Goal: Task Accomplishment & Management: Use online tool/utility

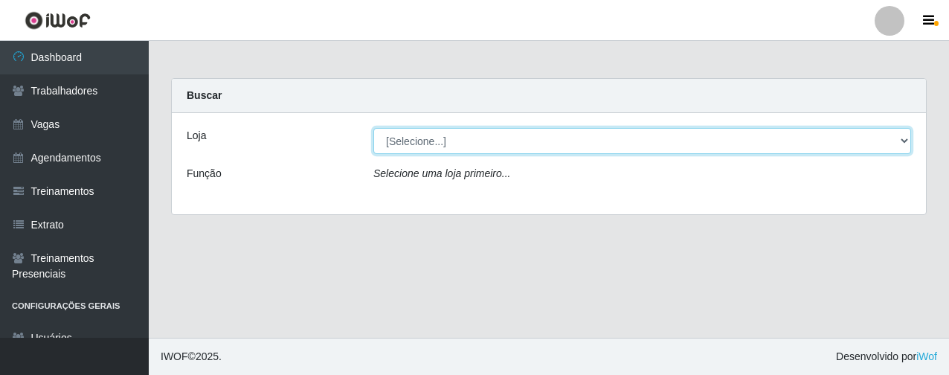
click at [529, 150] on select "[Selecione...] Leite Clan - [GEOGRAPHIC_DATA]" at bounding box center [643, 141] width 538 height 26
select select "452"
click at [374, 128] on select "[Selecione...] Leite Clan - [GEOGRAPHIC_DATA]" at bounding box center [643, 141] width 538 height 26
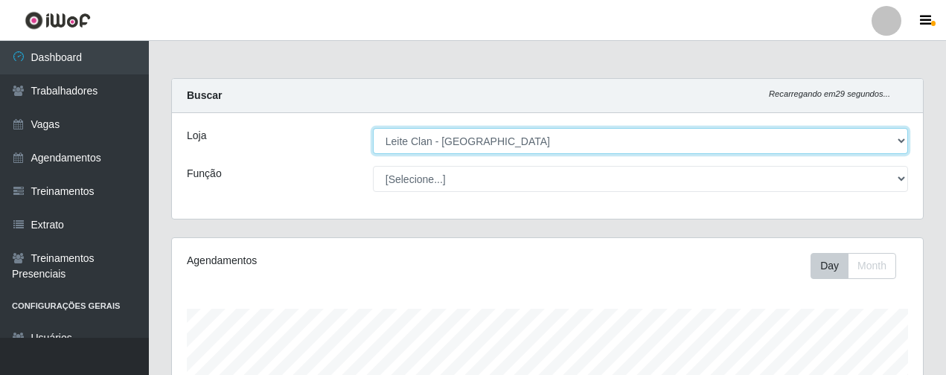
scroll to position [309, 751]
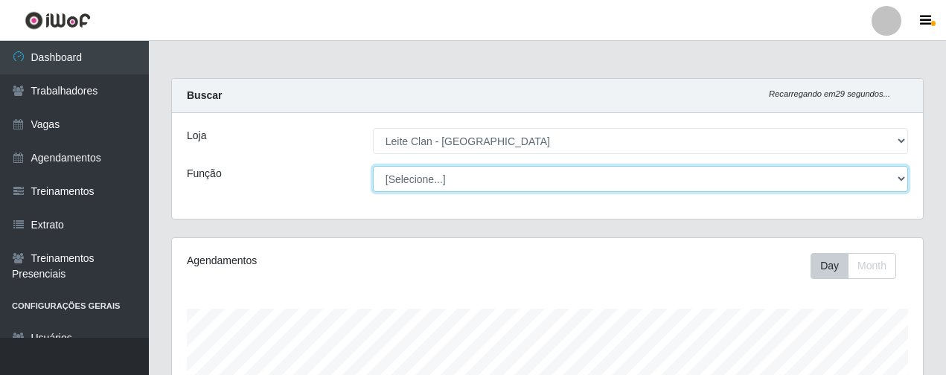
click at [515, 174] on select "[Selecione...] ASG ASG + Carregador e Descarregador de Caminhão Carregador e De…" at bounding box center [640, 179] width 535 height 26
select select "138"
click at [373, 166] on select "[Selecione...] ASG ASG + Carregador e Descarregador de Caminhão Carregador e De…" at bounding box center [640, 179] width 535 height 26
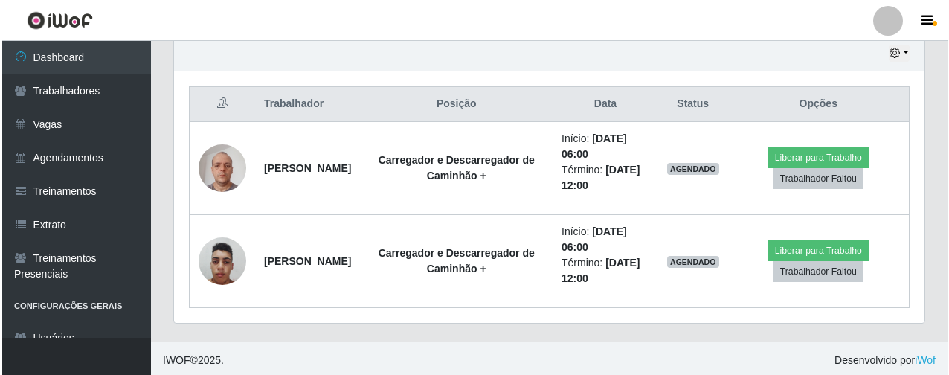
scroll to position [534, 0]
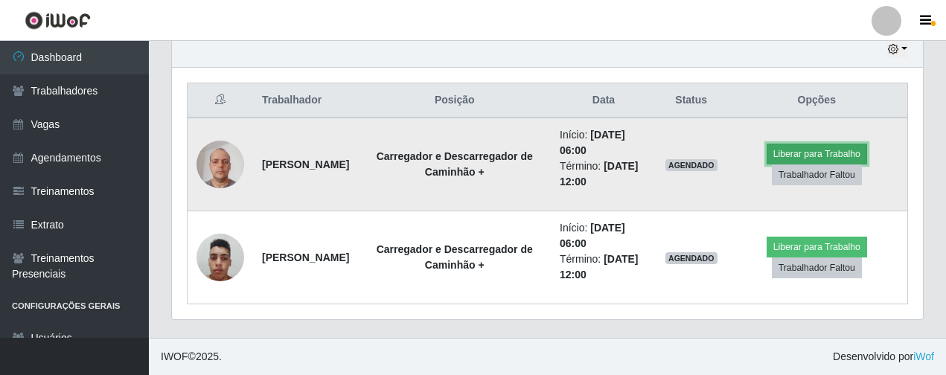
click at [829, 151] on button "Liberar para Trabalho" at bounding box center [816, 154] width 100 height 21
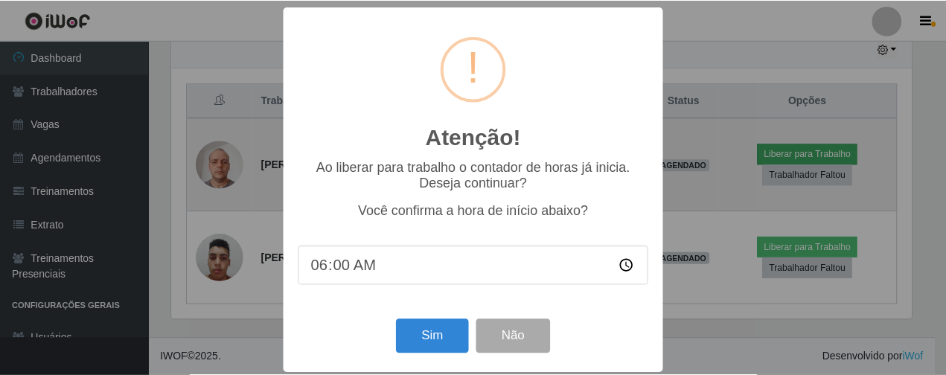
scroll to position [309, 743]
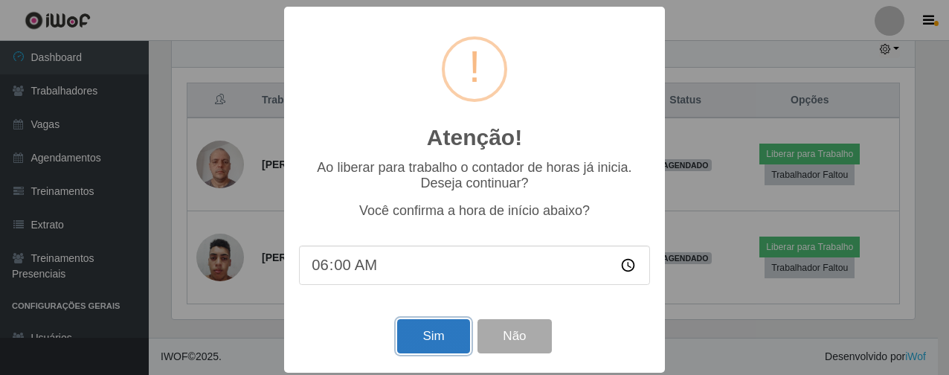
click at [418, 347] on button "Sim" at bounding box center [433, 336] width 72 height 35
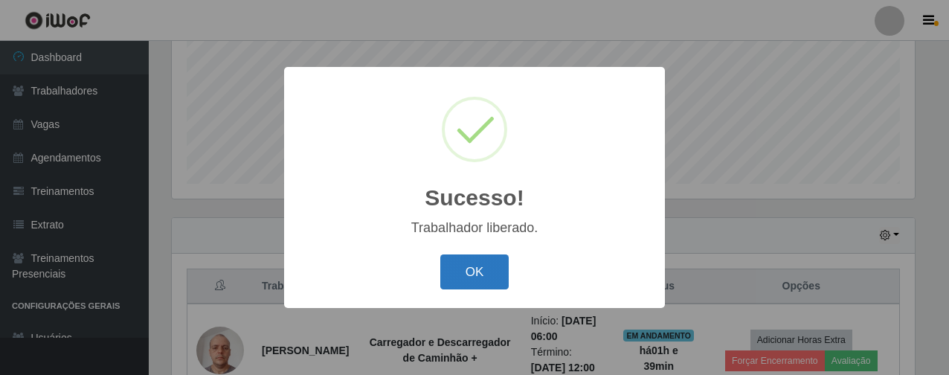
click at [496, 273] on button "OK" at bounding box center [475, 271] width 69 height 35
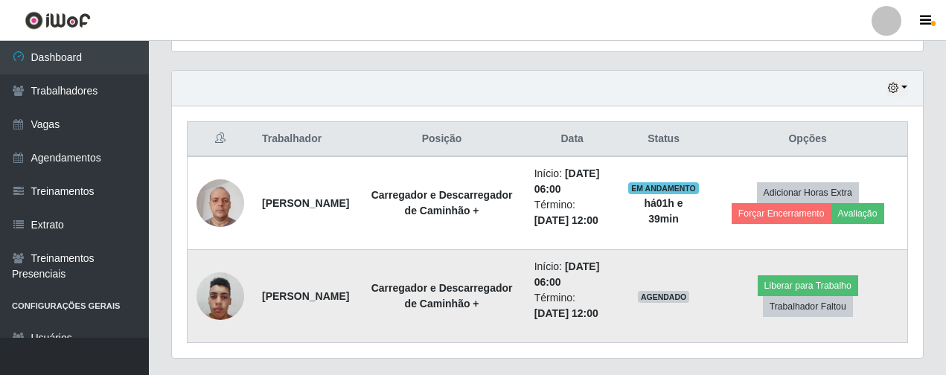
scroll to position [497, 0]
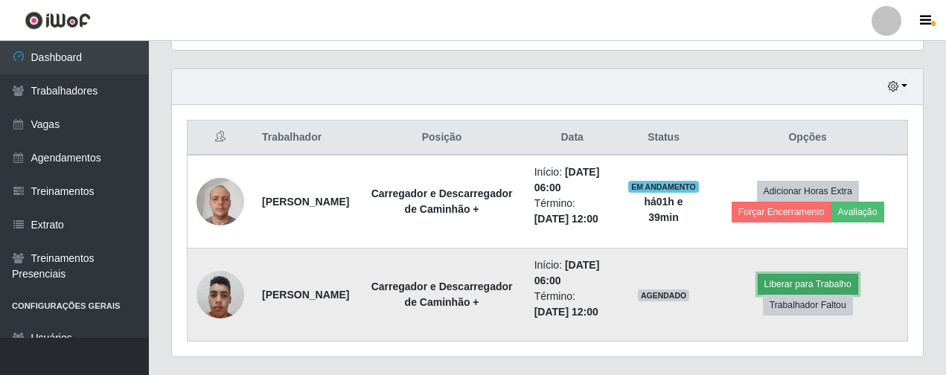
click at [813, 286] on button "Liberar para Trabalho" at bounding box center [807, 284] width 100 height 21
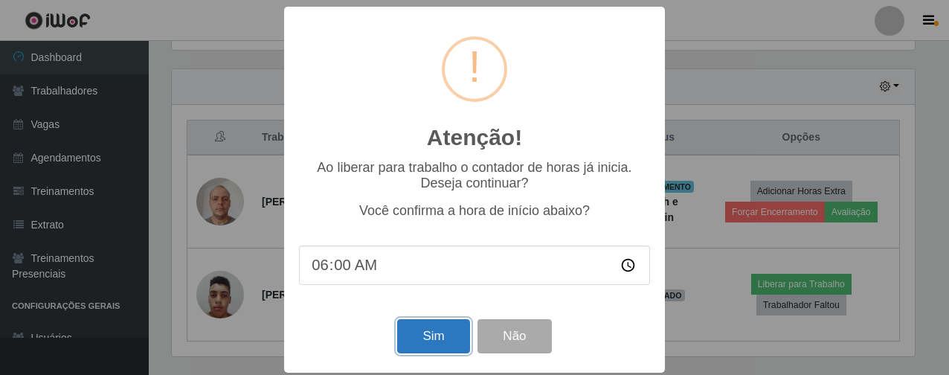
click at [426, 351] on button "Sim" at bounding box center [433, 336] width 72 height 35
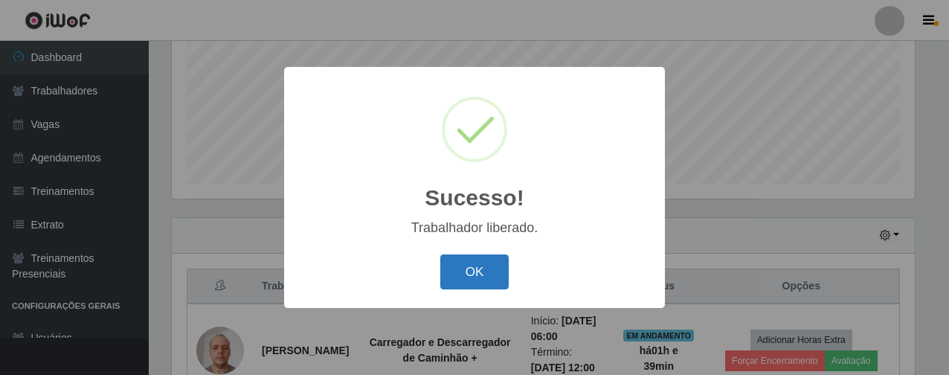
click at [462, 271] on button "OK" at bounding box center [475, 271] width 69 height 35
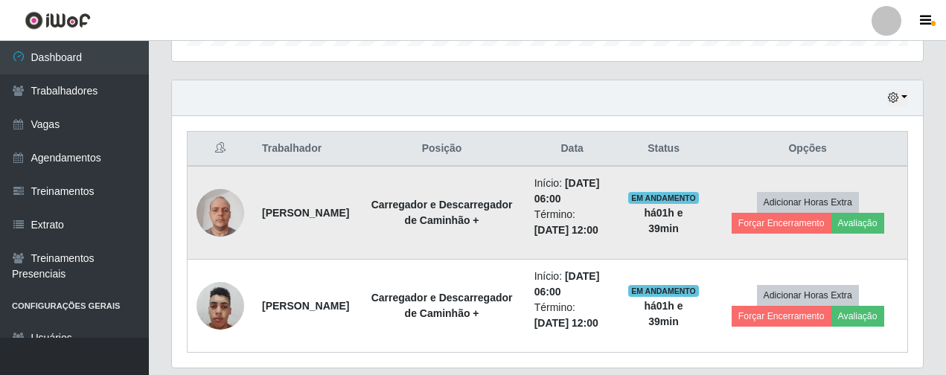
scroll to position [534, 0]
